Goal: Task Accomplishment & Management: Manage account settings

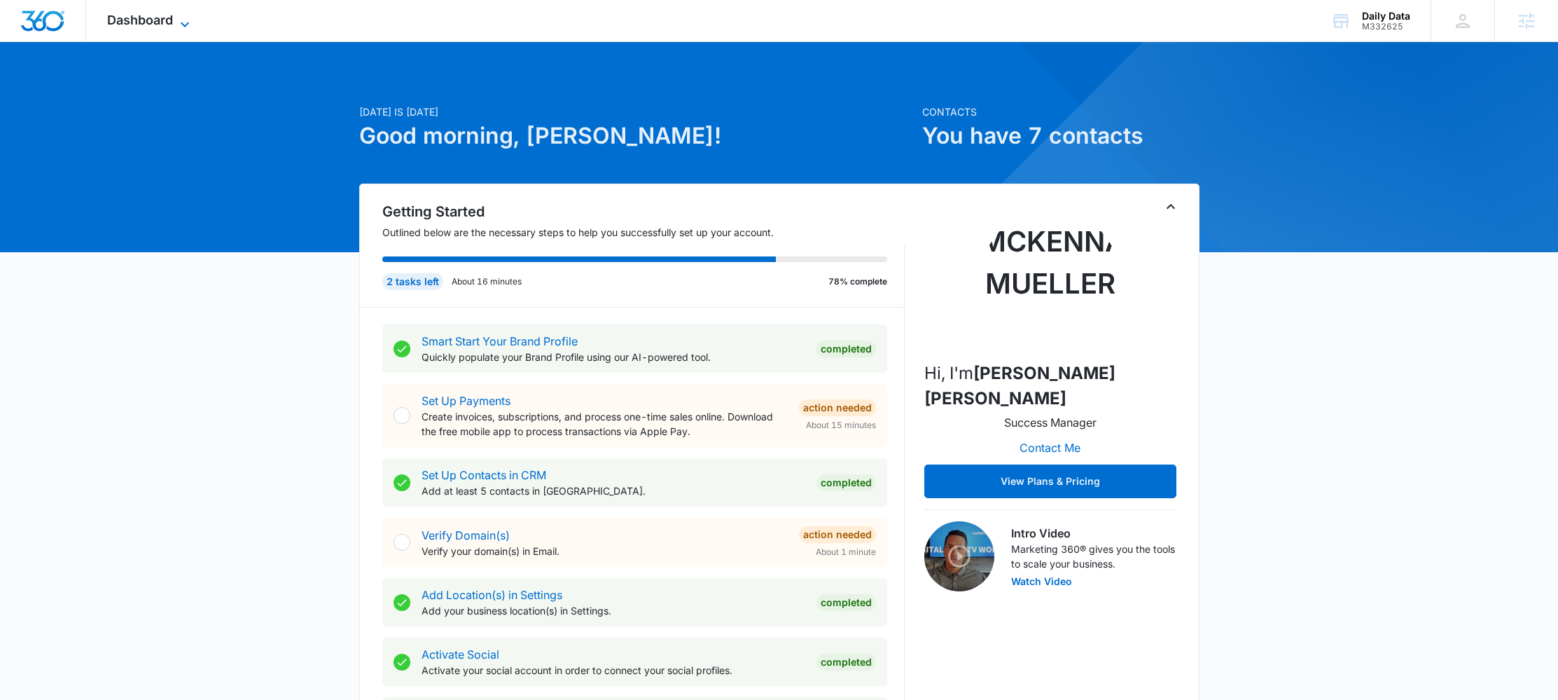
click at [125, 22] on span "Dashboard" at bounding box center [140, 20] width 66 height 15
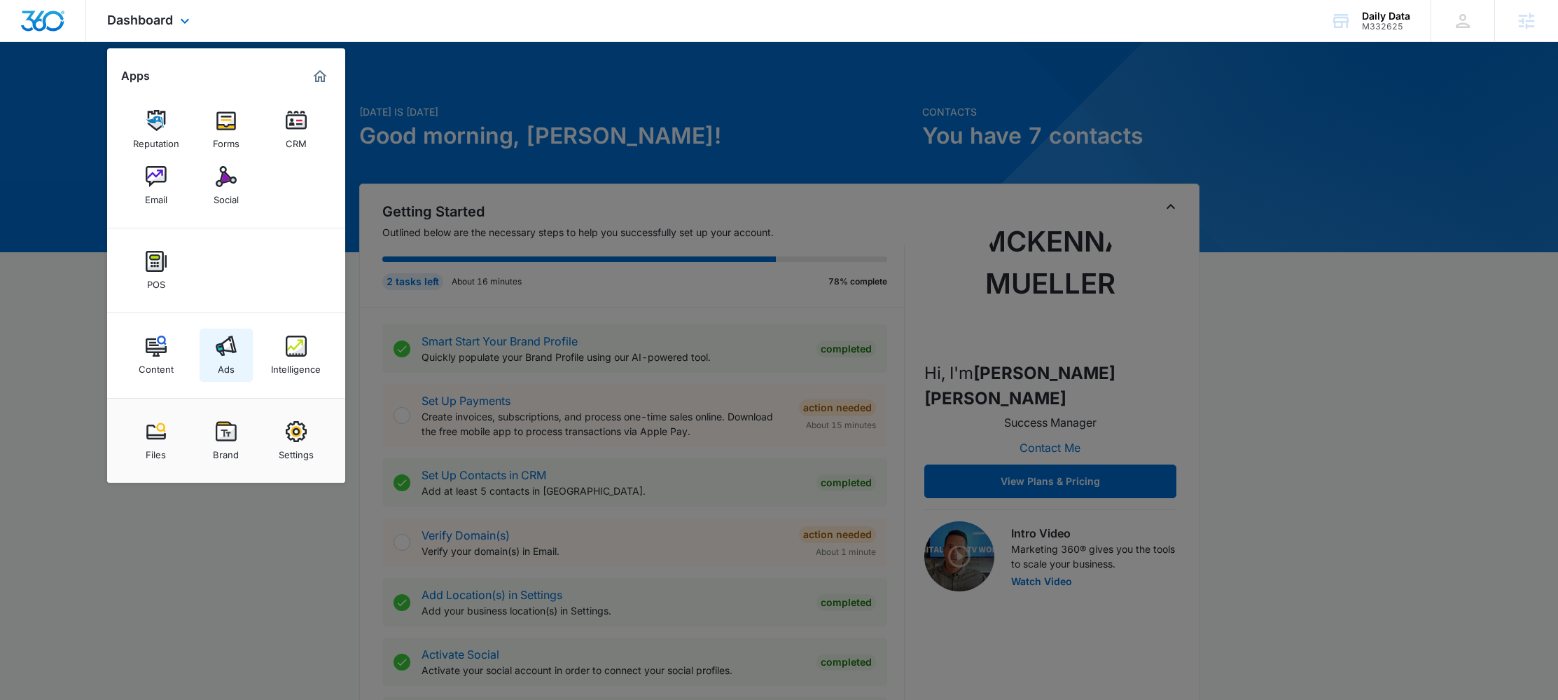
click at [226, 347] on img at bounding box center [226, 345] width 21 height 21
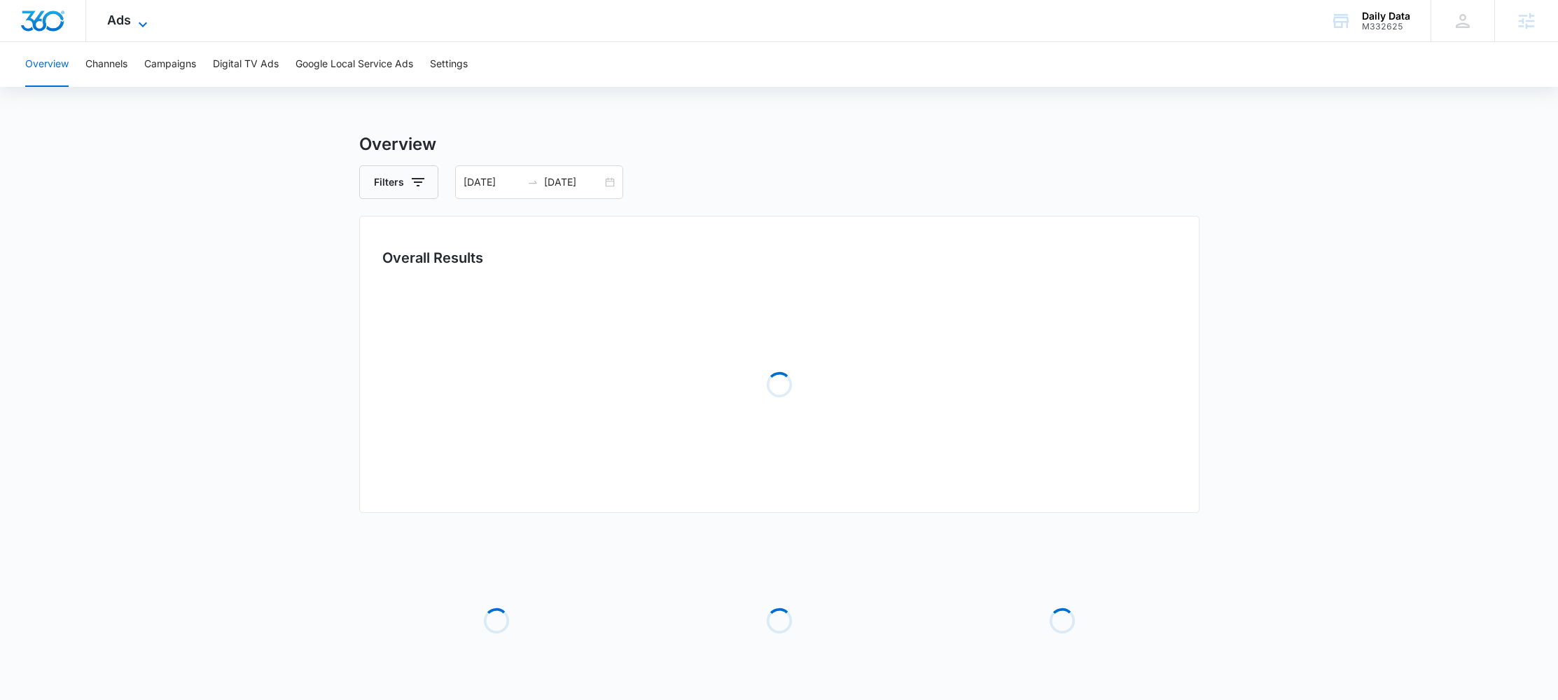
click at [114, 25] on span "Ads" at bounding box center [119, 20] width 24 height 15
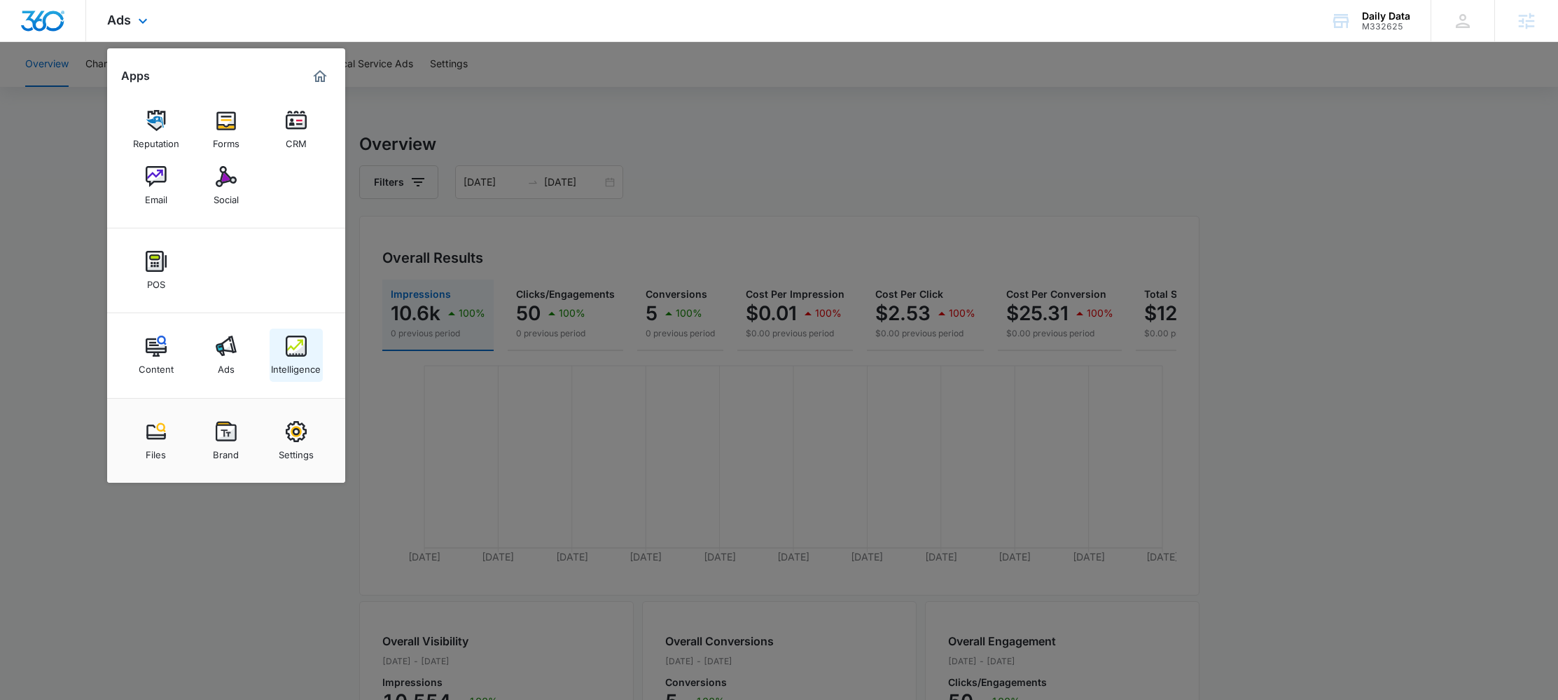
click at [278, 365] on div "Intelligence" at bounding box center [296, 365] width 50 height 18
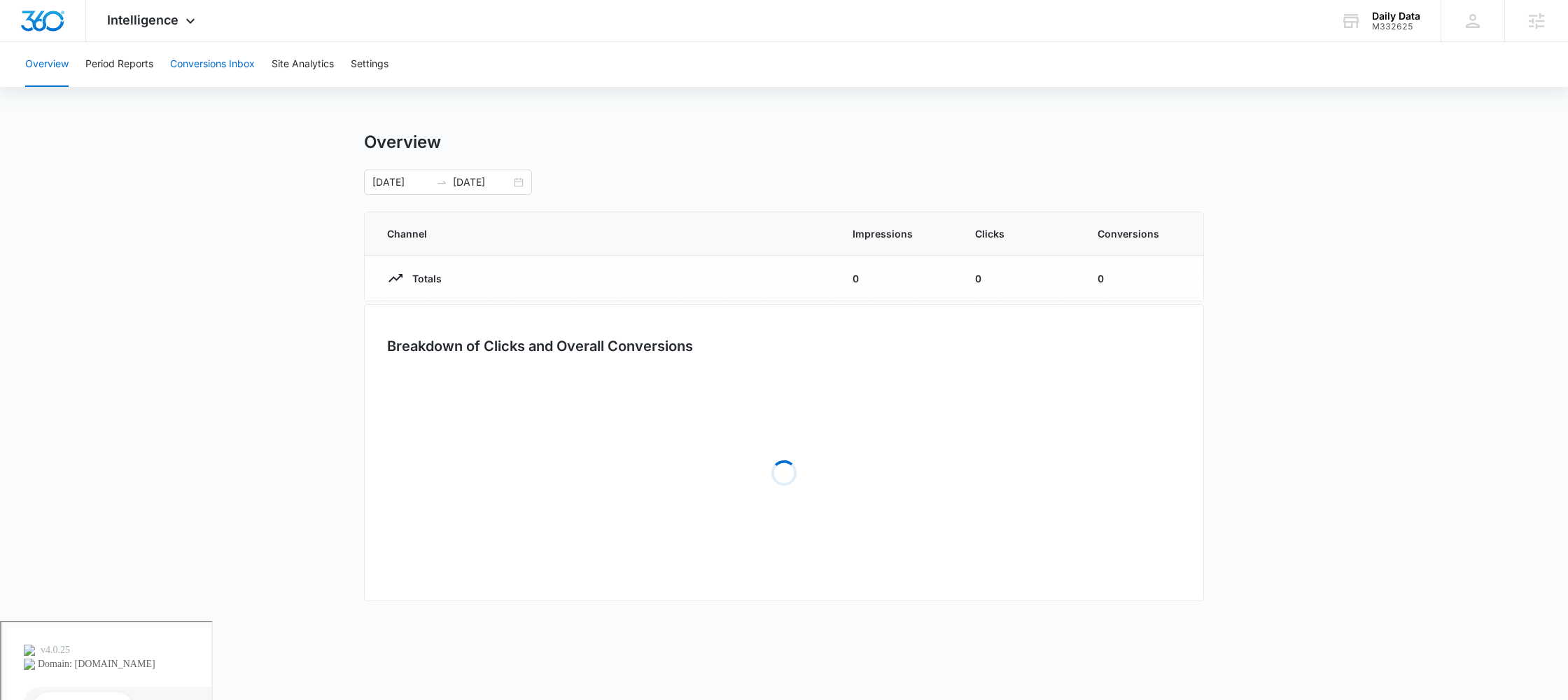
click at [231, 76] on button "Conversions Inbox" at bounding box center [212, 64] width 85 height 45
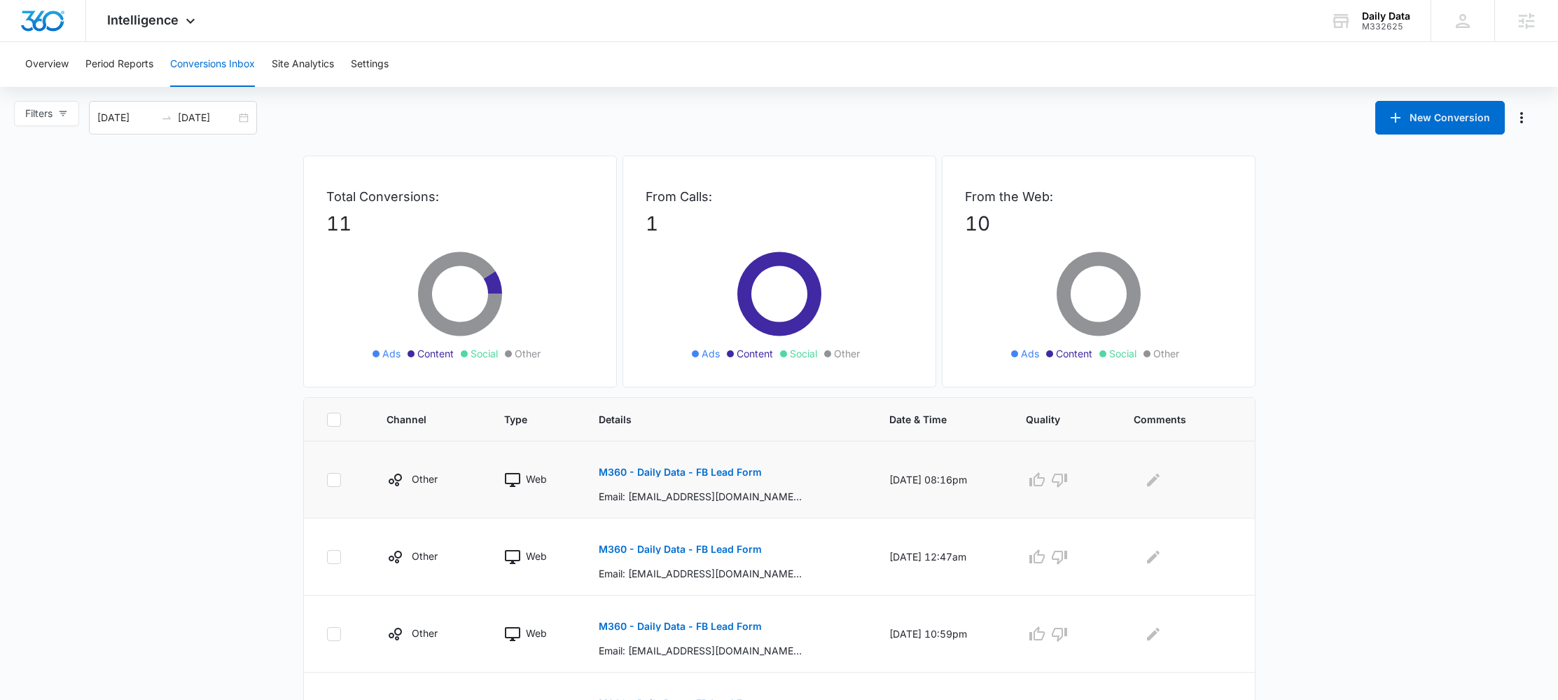
click at [697, 469] on p "M360 - Daily Data - FB Lead Form" at bounding box center [680, 472] width 163 height 10
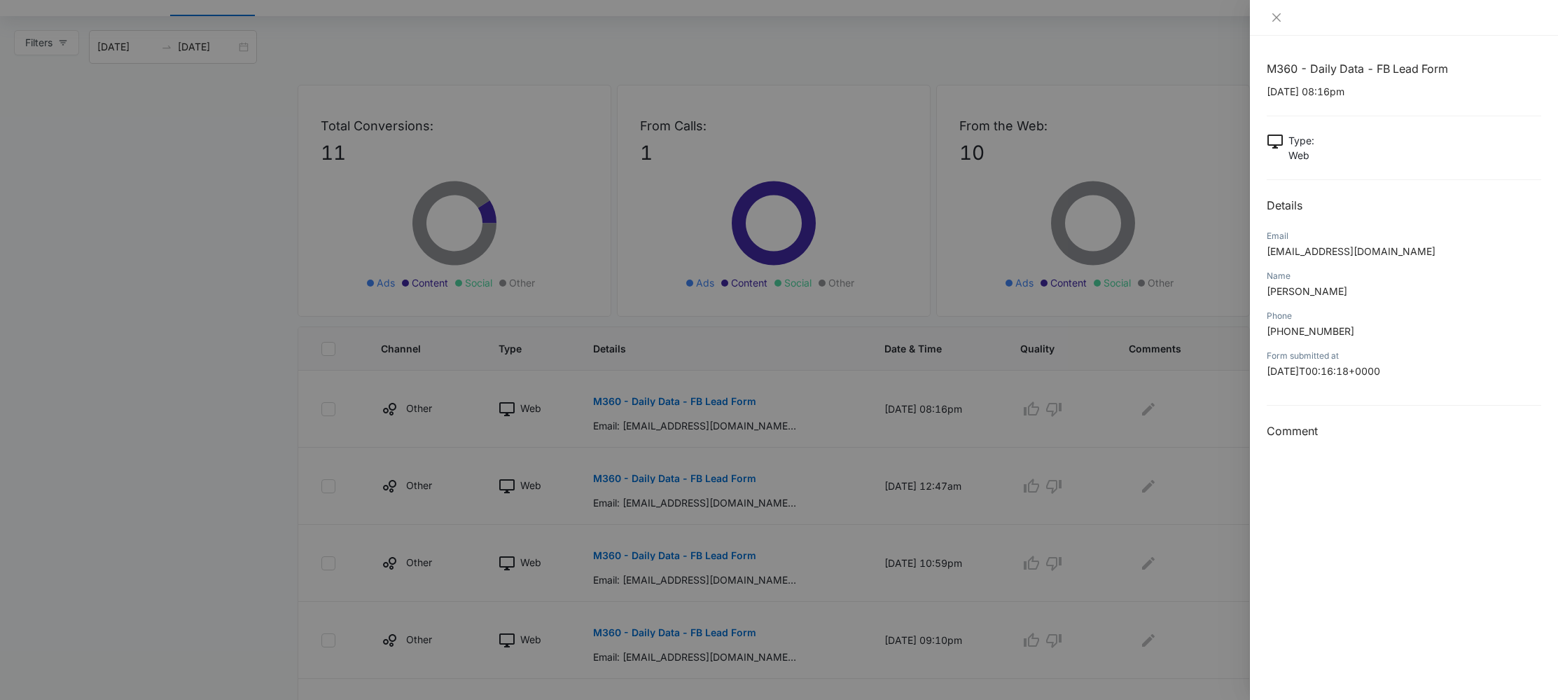
scroll to position [43, 0]
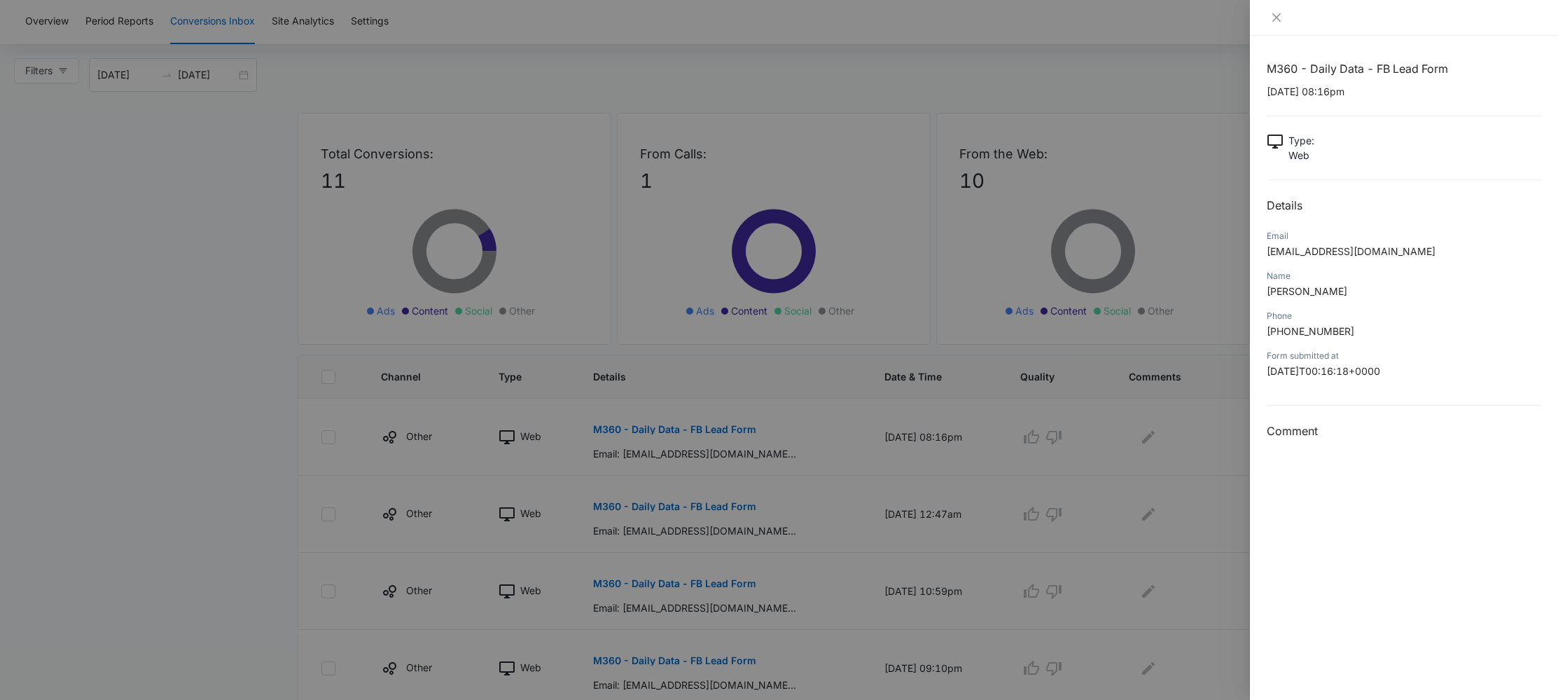
click at [740, 404] on div at bounding box center [779, 350] width 1558 height 700
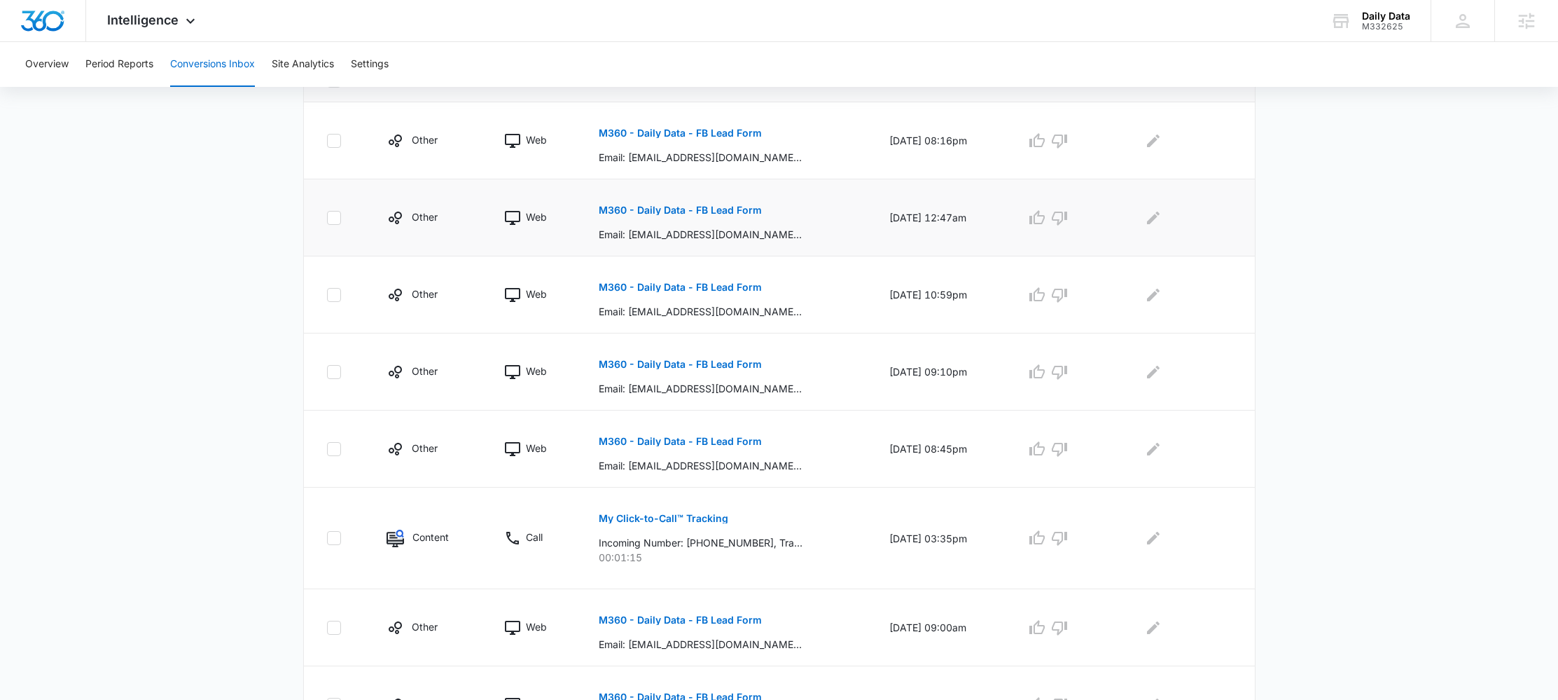
scroll to position [390, 0]
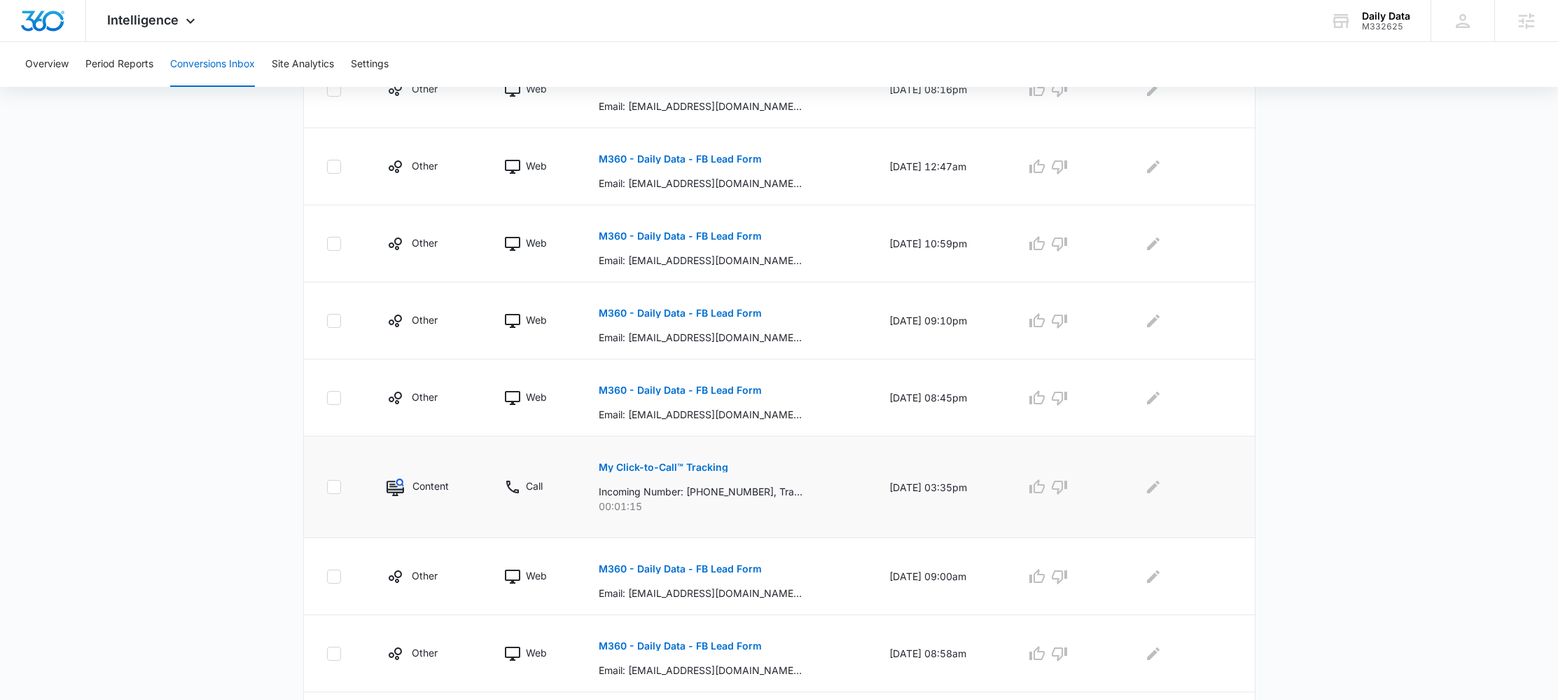
click at [681, 469] on p "My Click-to-Call™ Tracking" at bounding box center [664, 467] width 130 height 10
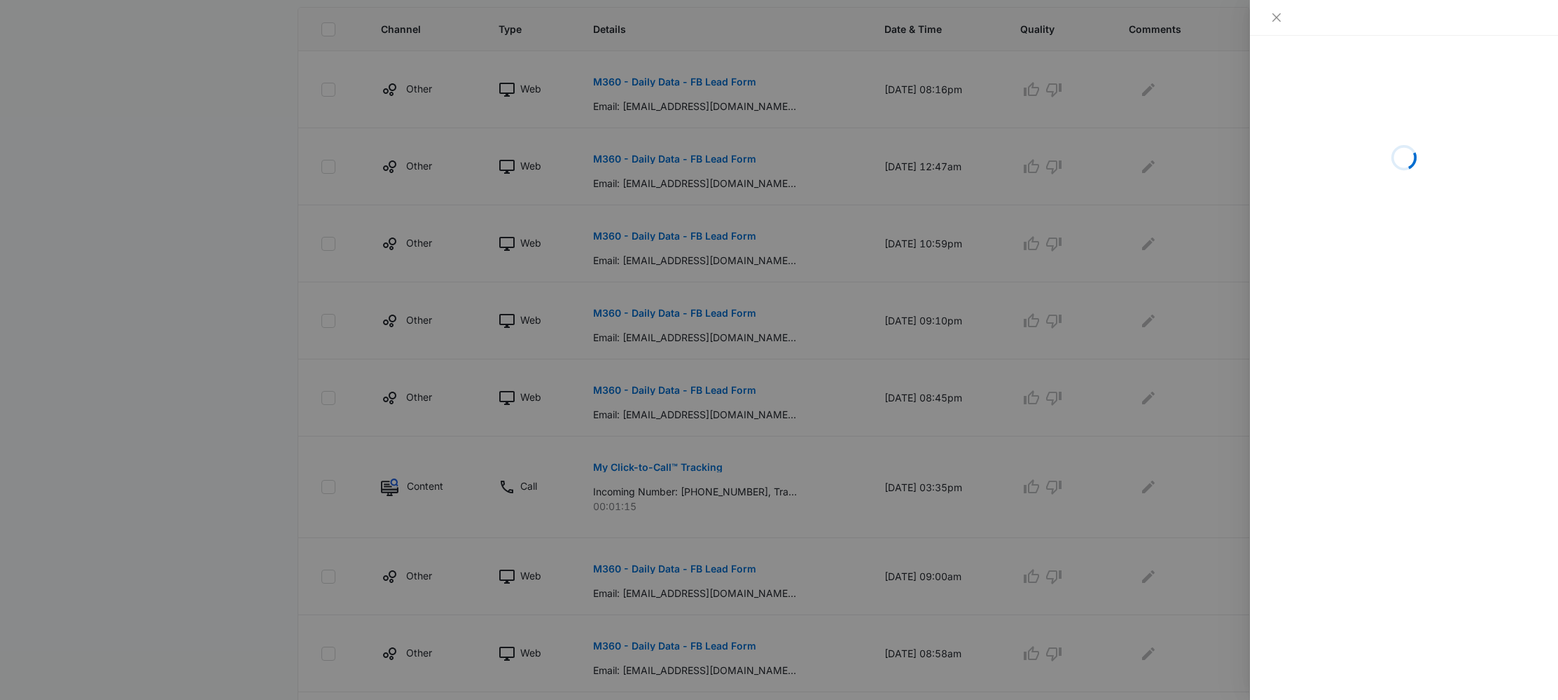
click at [1212, 477] on div at bounding box center [779, 350] width 1558 height 700
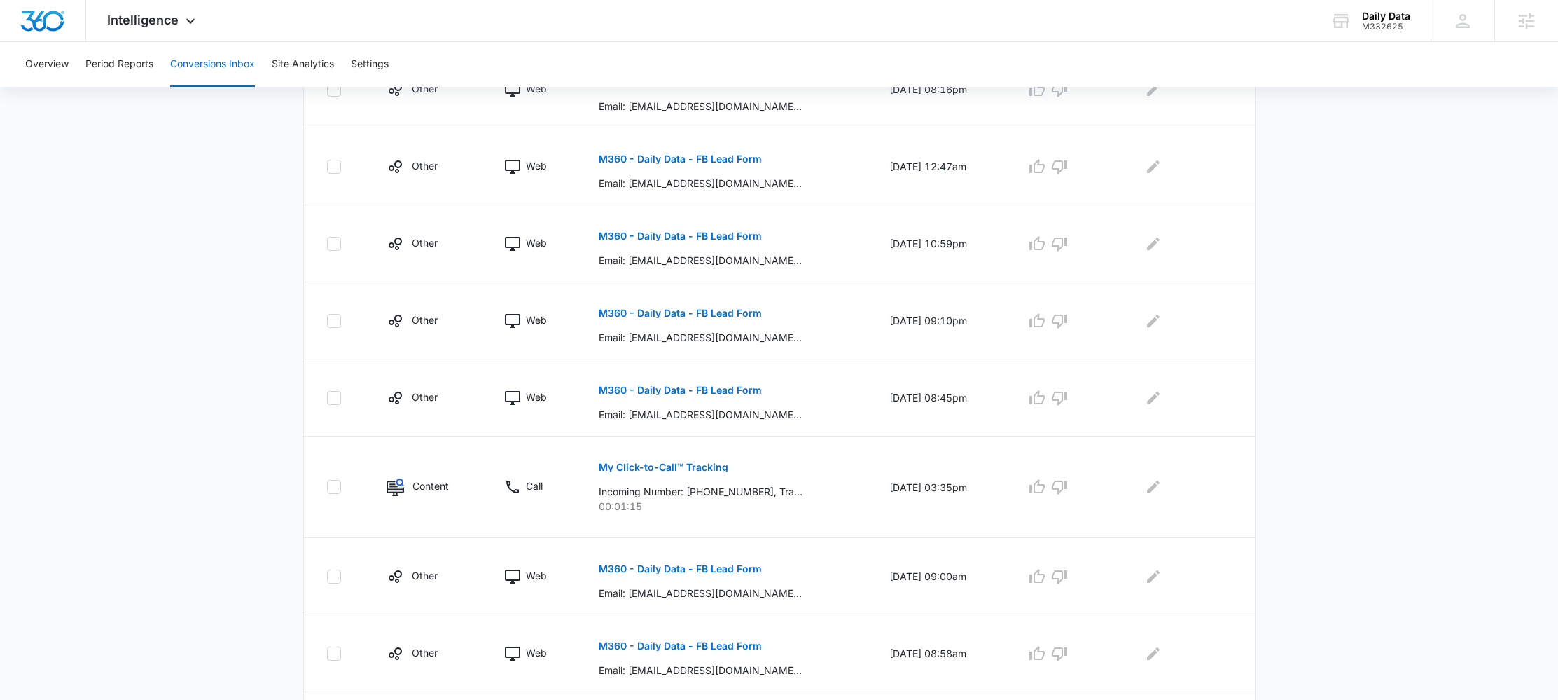
scroll to position [580, 0]
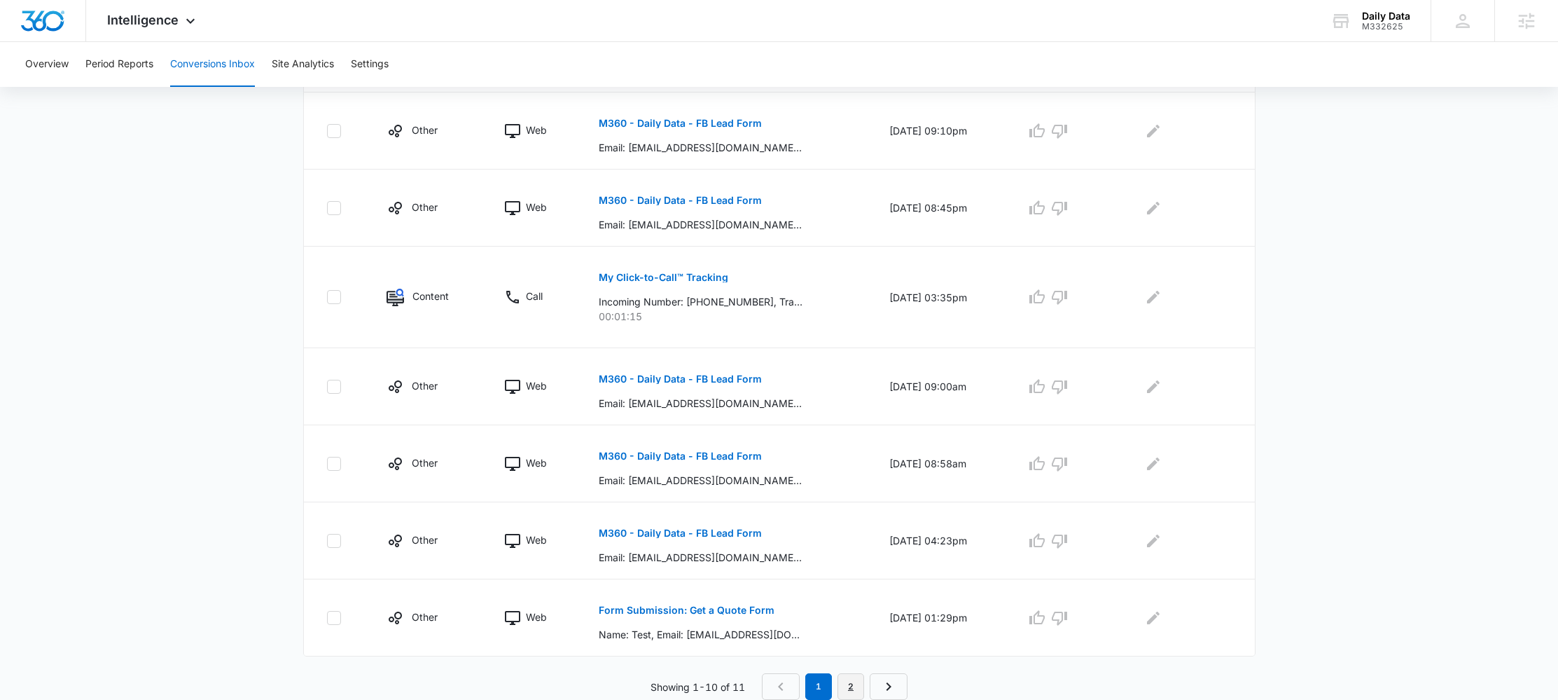
click at [852, 685] on link "2" at bounding box center [851, 686] width 27 height 27
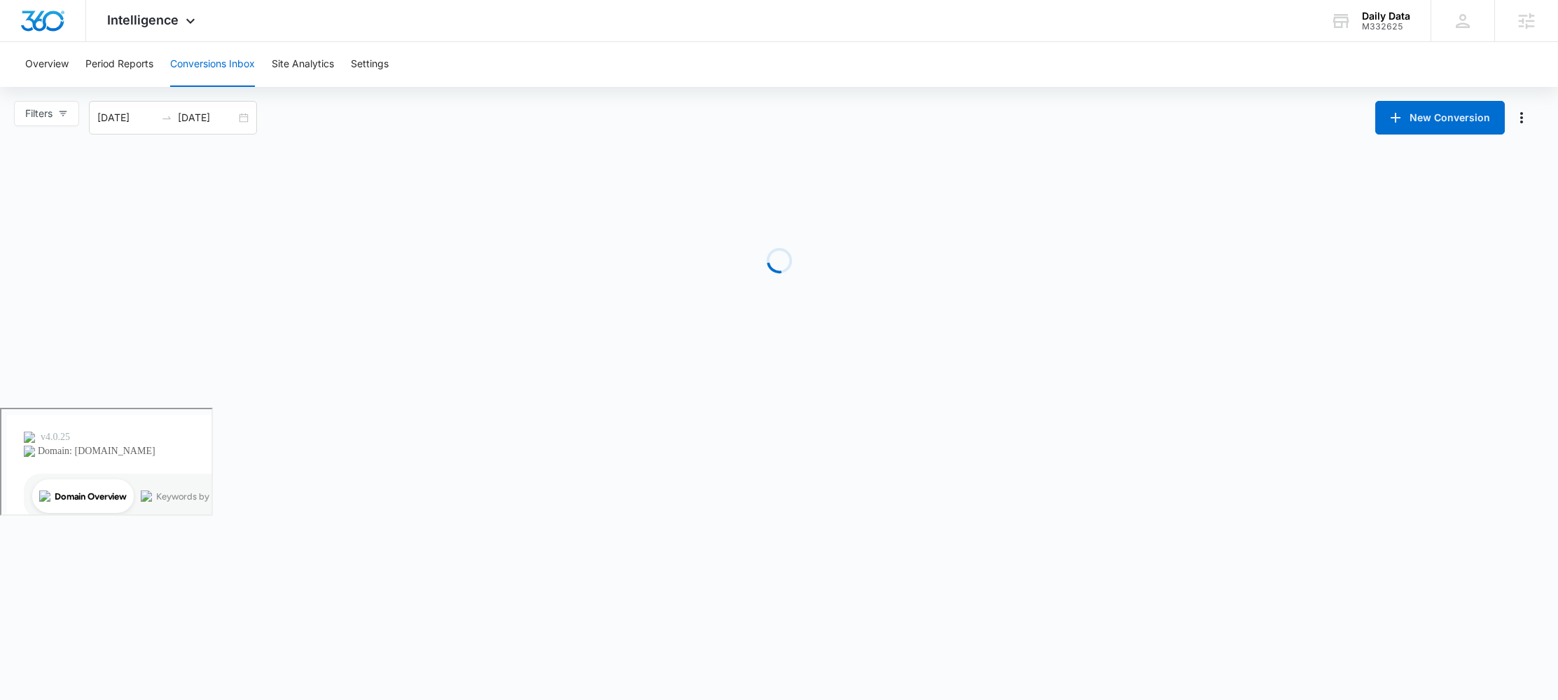
scroll to position [0, 0]
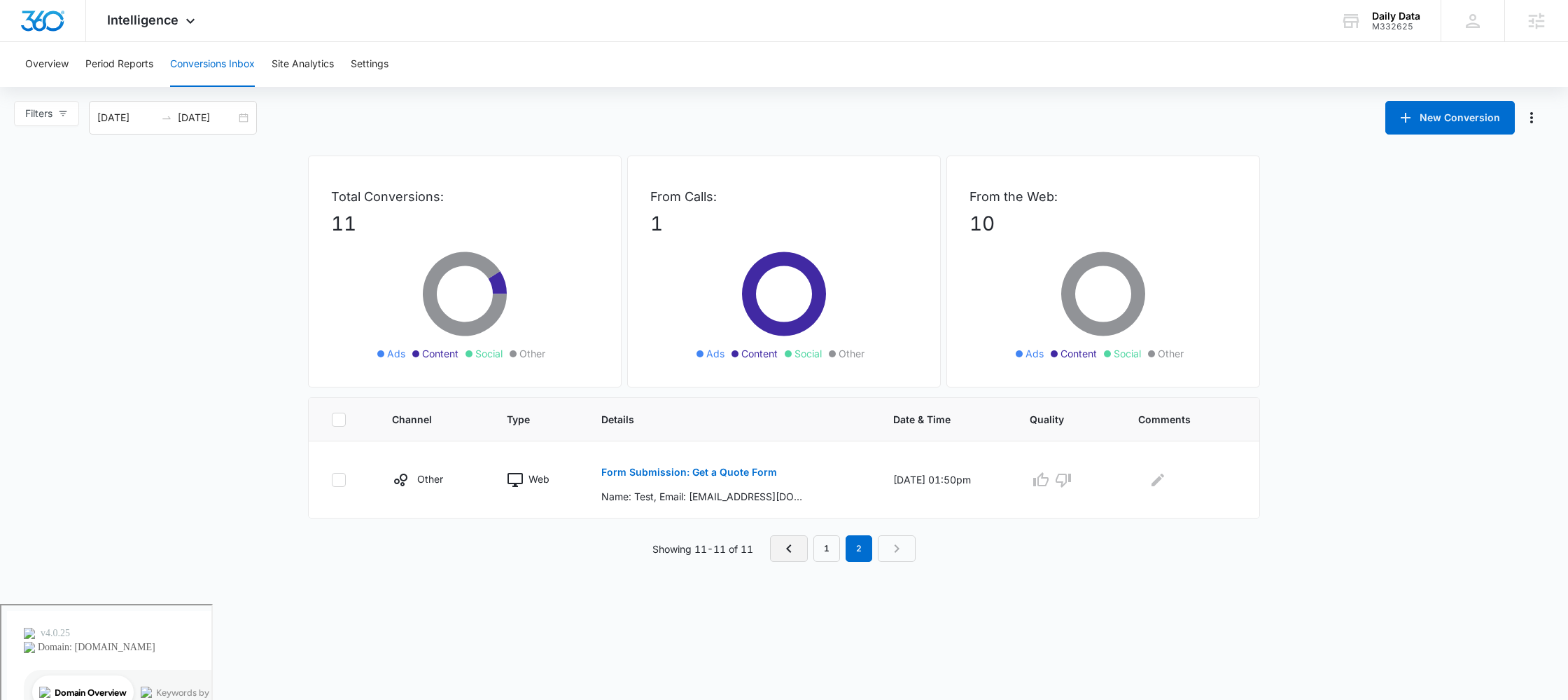
click at [798, 551] on link "Previous Page" at bounding box center [788, 548] width 38 height 27
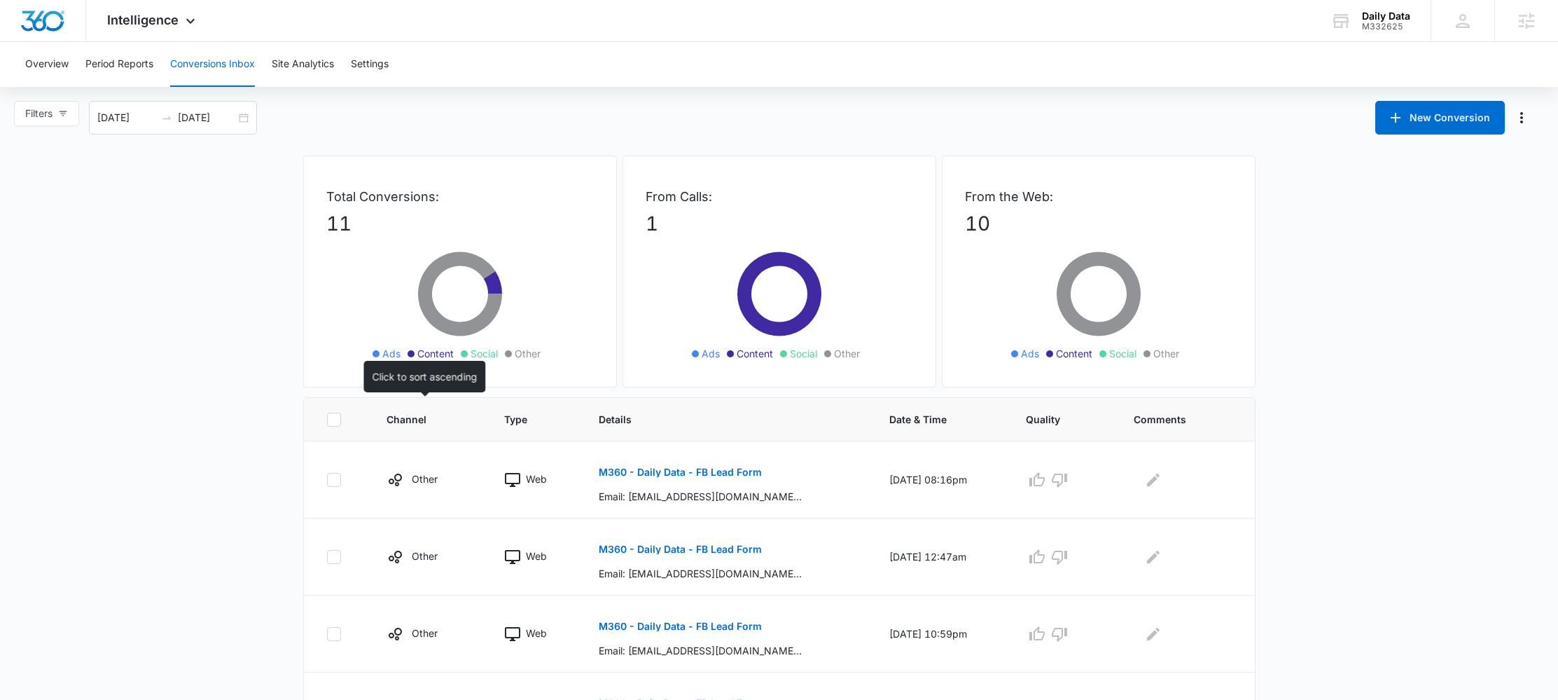
click at [415, 420] on span "Channel" at bounding box center [419, 419] width 64 height 15
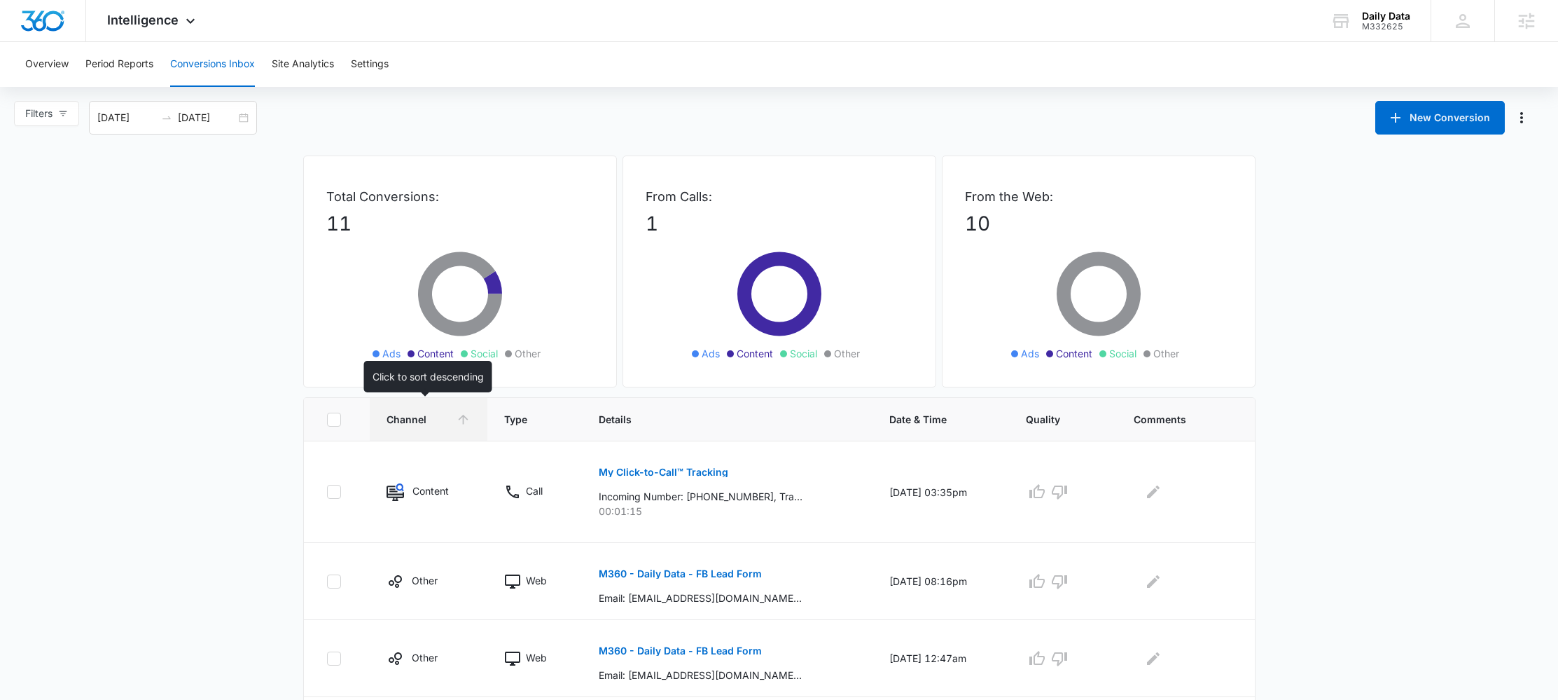
click at [415, 420] on span "Channel" at bounding box center [419, 419] width 64 height 15
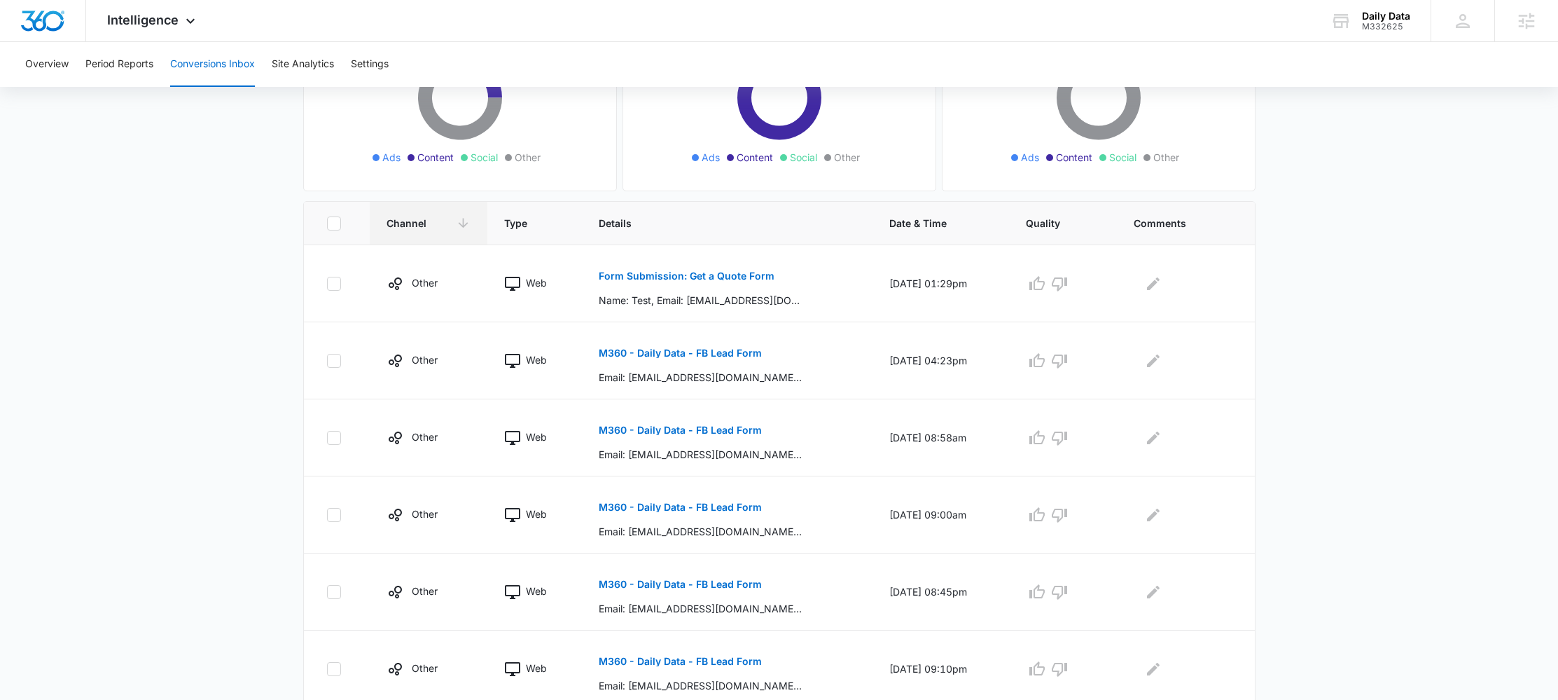
scroll to position [580, 0]
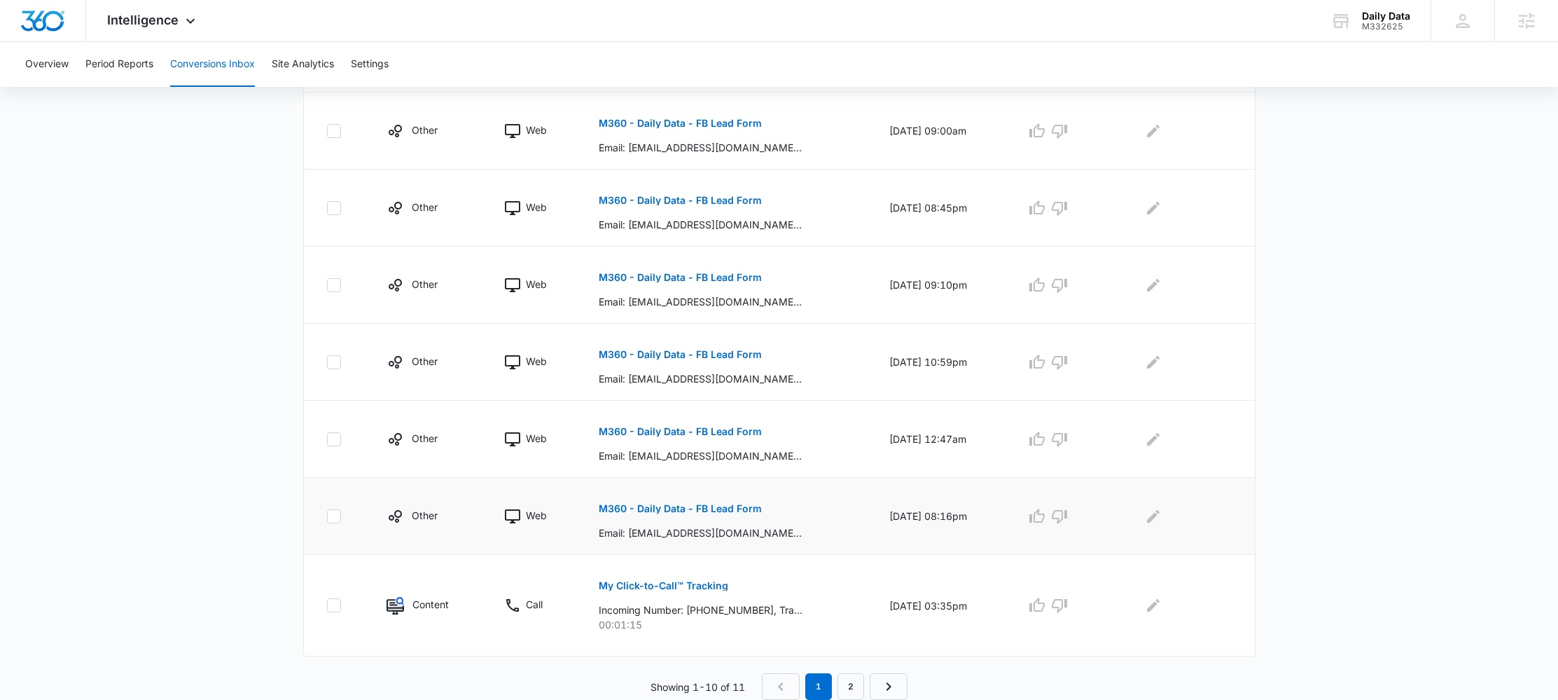
click at [707, 513] on button "M360 - Daily Data - FB Lead Form" at bounding box center [680, 509] width 163 height 34
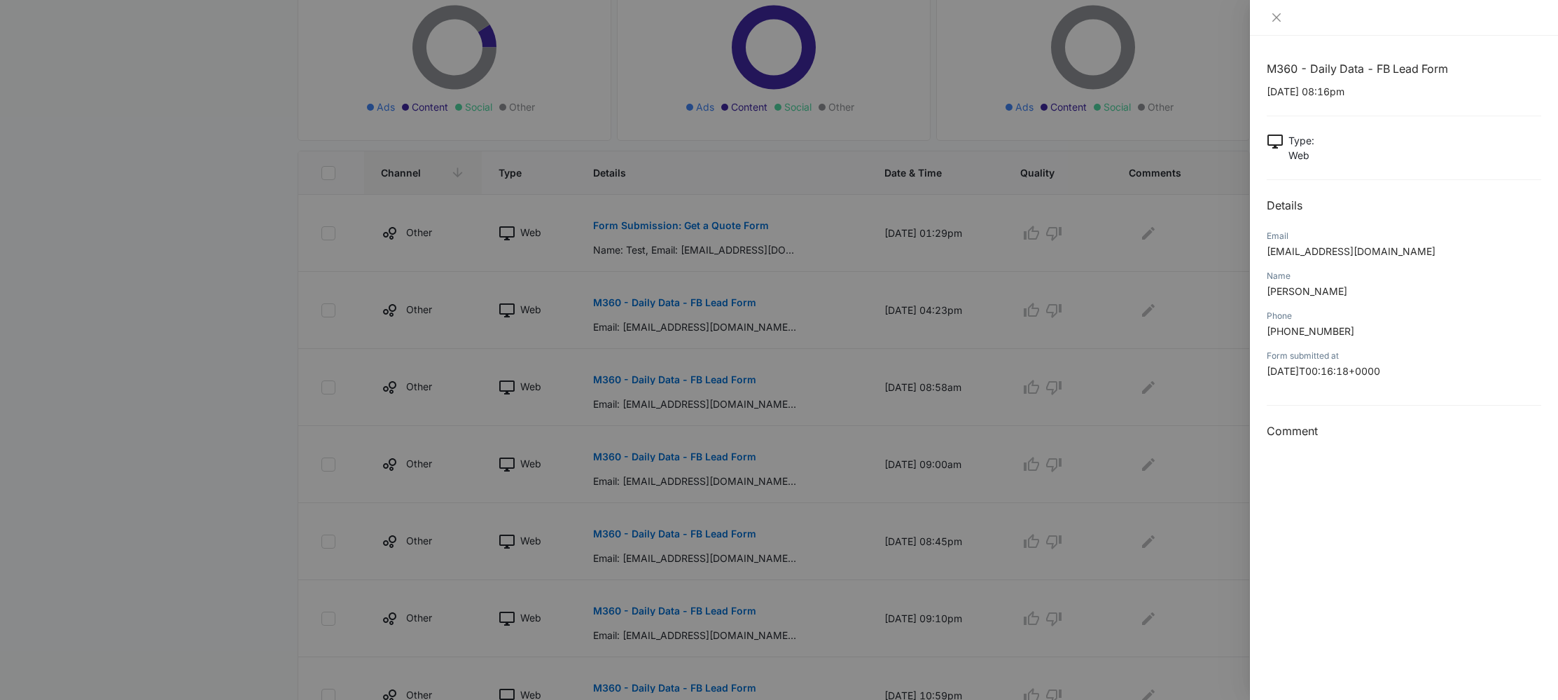
scroll to position [0, 0]
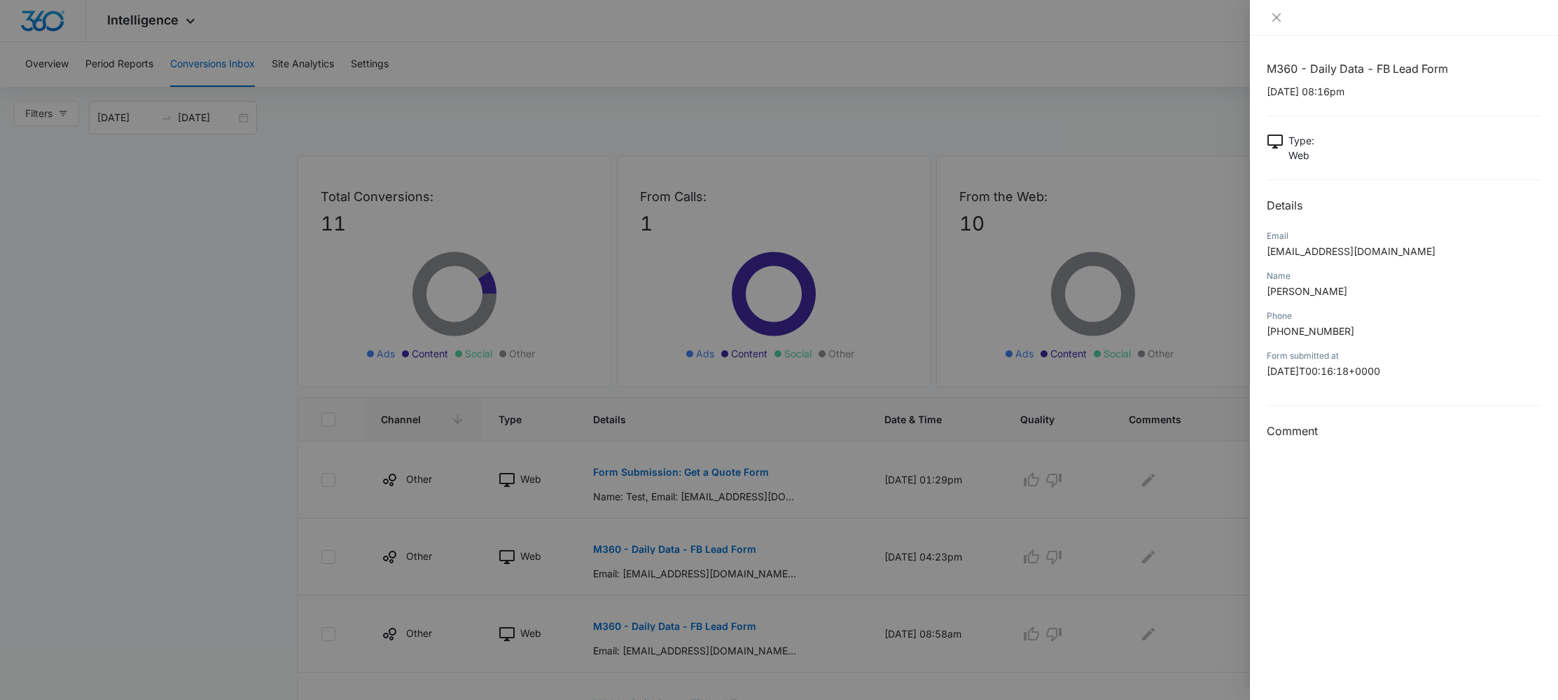
click at [1282, 29] on div at bounding box center [1404, 18] width 308 height 36
click at [1281, 23] on button "Close" at bounding box center [1277, 17] width 20 height 13
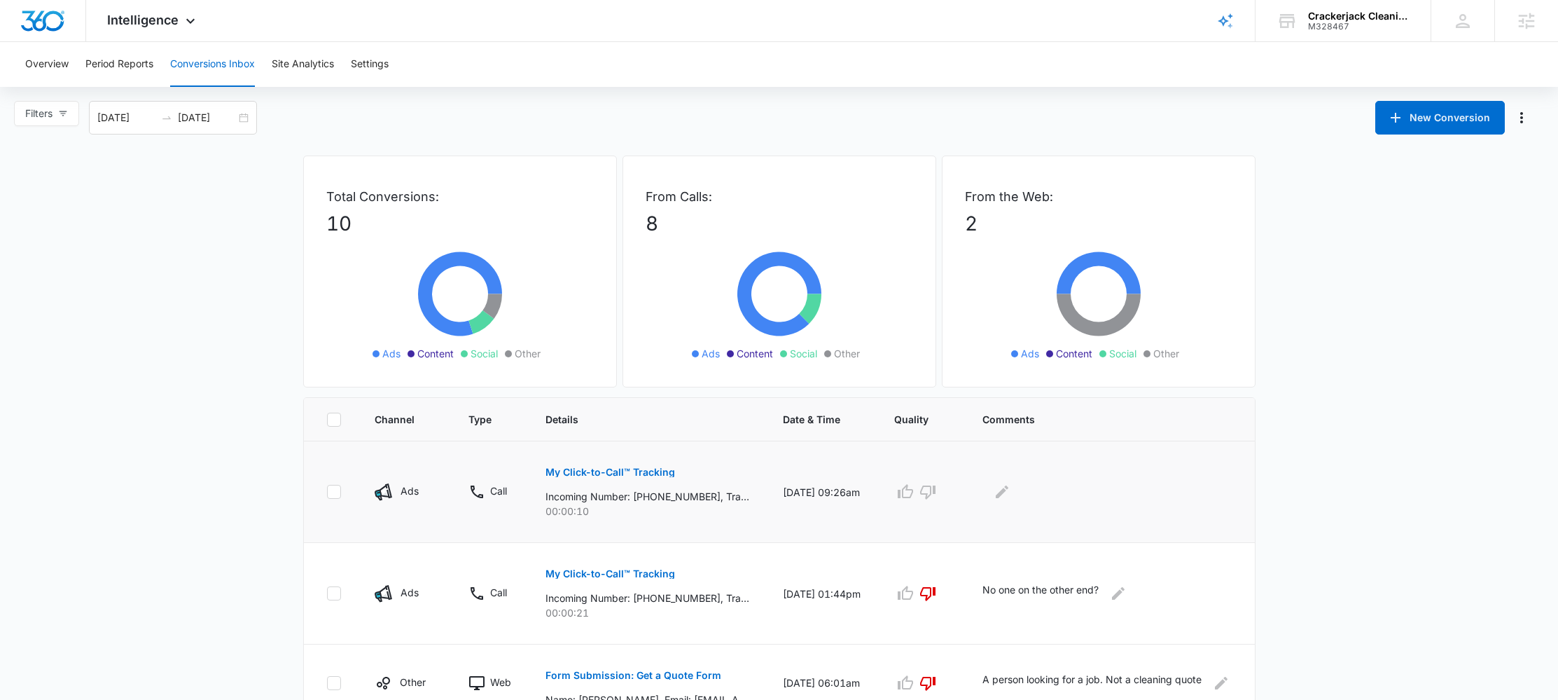
click at [630, 476] on p "My Click-to-Call™ Tracking" at bounding box center [611, 472] width 130 height 10
